Goal: Information Seeking & Learning: Learn about a topic

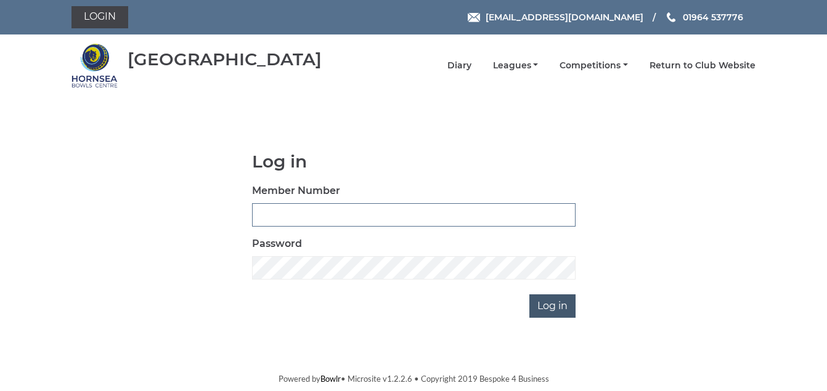
type input "1088"
click at [564, 307] on input "Log in" at bounding box center [552, 305] width 46 height 23
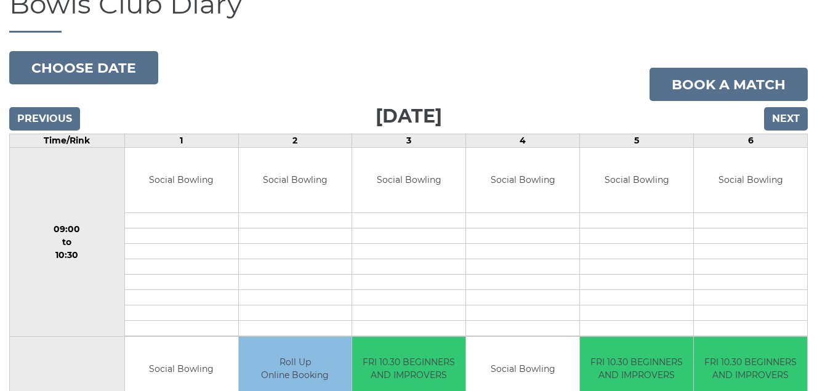
scroll to position [54, 0]
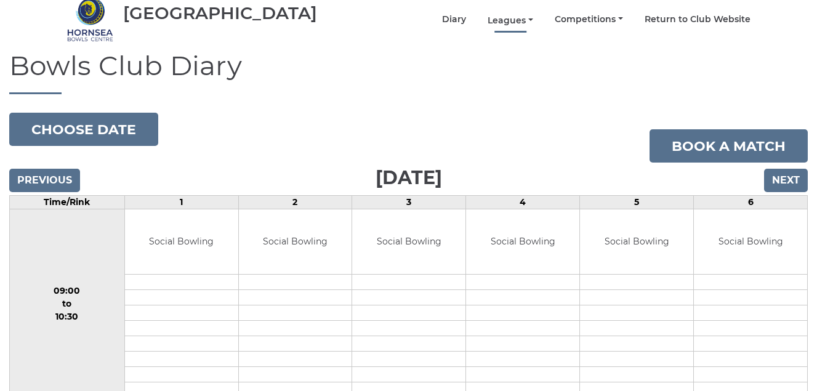
click at [505, 20] on link "Leagues" at bounding box center [511, 21] width 46 height 12
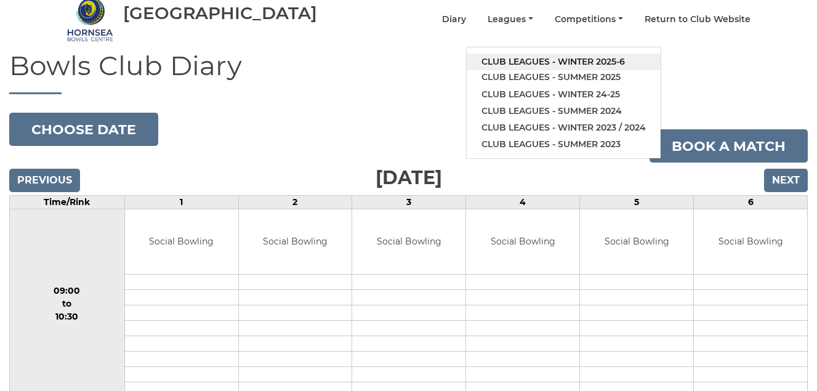
click at [502, 61] on link "Club leagues - Winter 2025-6" at bounding box center [564, 62] width 194 height 17
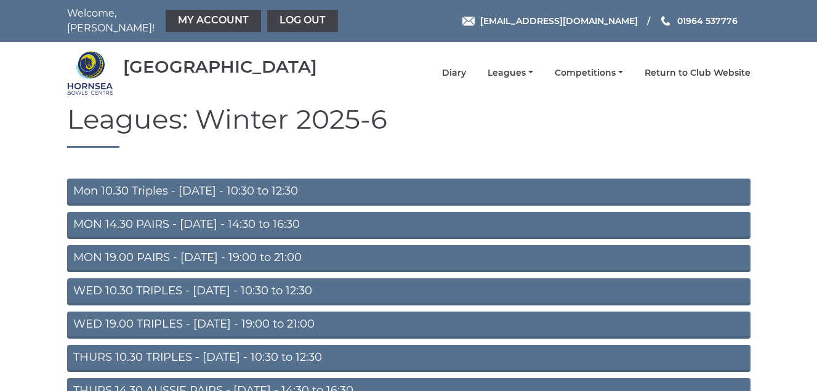
scroll to position [123, 0]
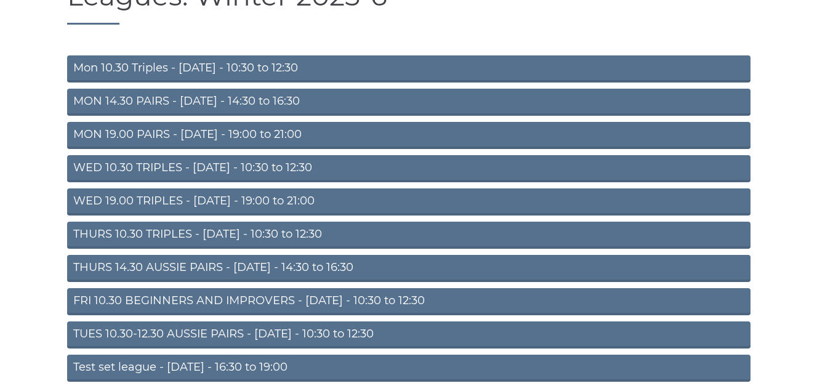
click at [250, 300] on link "FRI 10.30 BEGINNERS AND IMPROVERS - [DATE] - 10:30 to 12:30" at bounding box center [409, 301] width 684 height 27
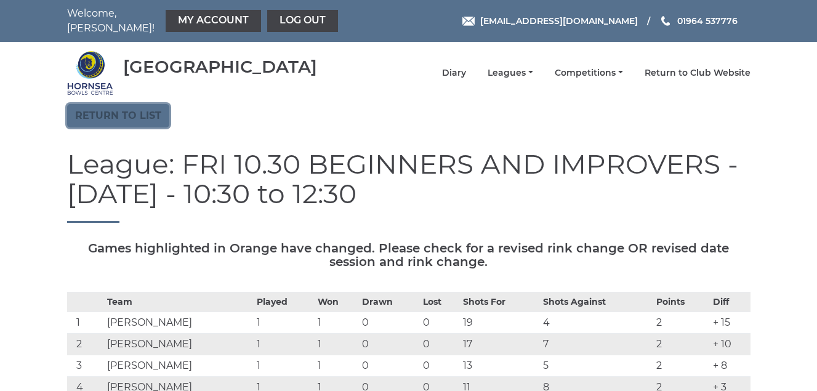
click at [112, 115] on link "Return to list" at bounding box center [118, 115] width 102 height 23
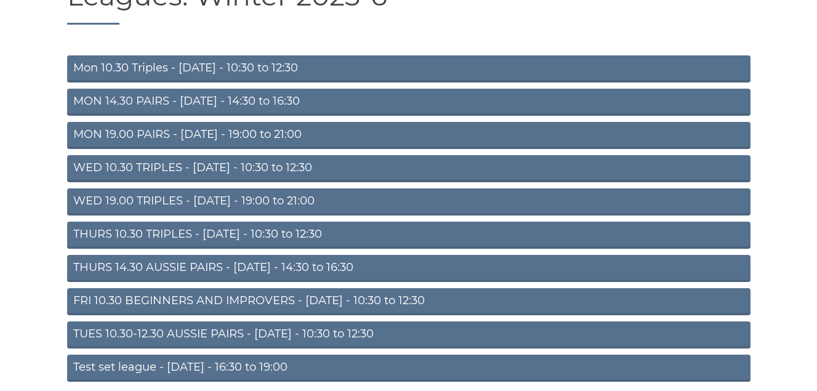
scroll to position [172, 0]
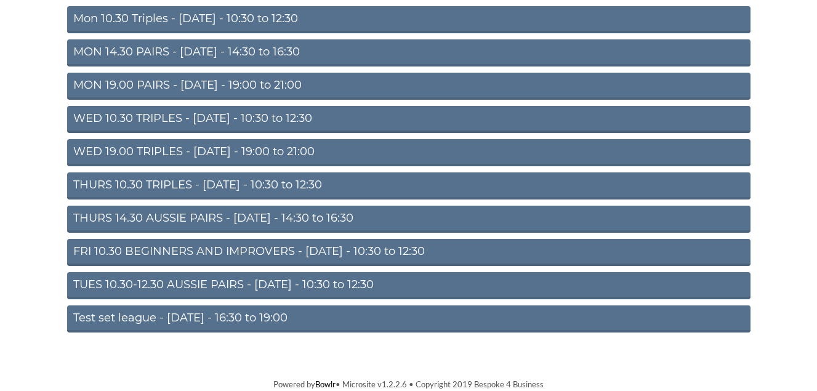
click at [162, 184] on link "THURS 10.30 TRIPLES - [DATE] - 10:30 to 12:30" at bounding box center [409, 185] width 684 height 27
